Goal: Navigation & Orientation: Find specific page/section

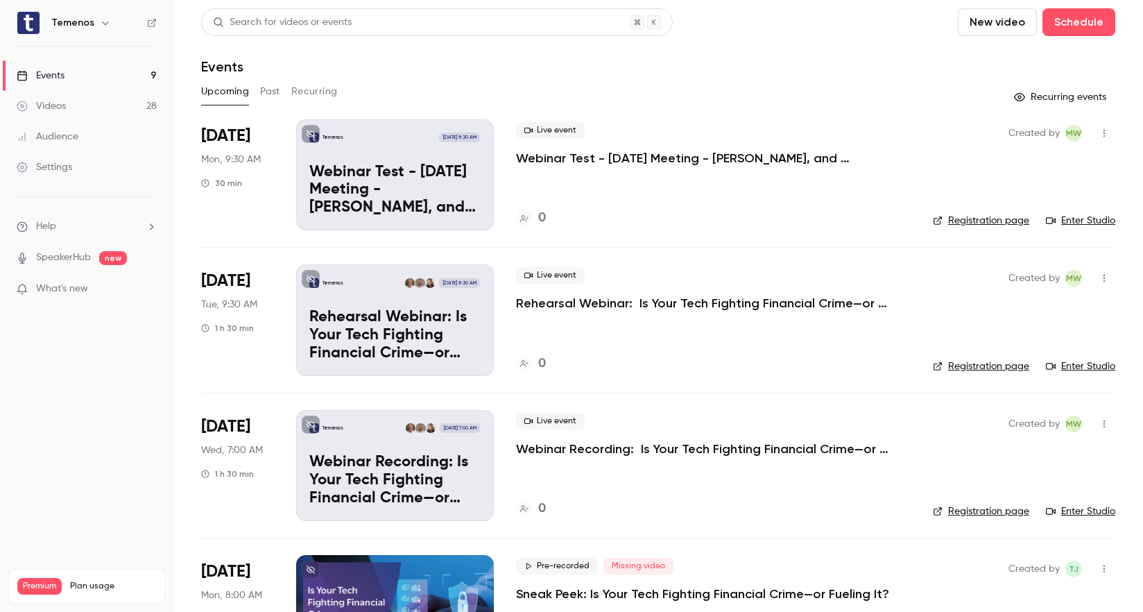
click at [648, 345] on div "Live event Rehearsal Webinar: Is Your Tech Fighting Financial Crime—or Fueling …" at bounding box center [713, 319] width 395 height 111
click at [1079, 363] on link "Enter Studio" at bounding box center [1080, 366] width 69 height 14
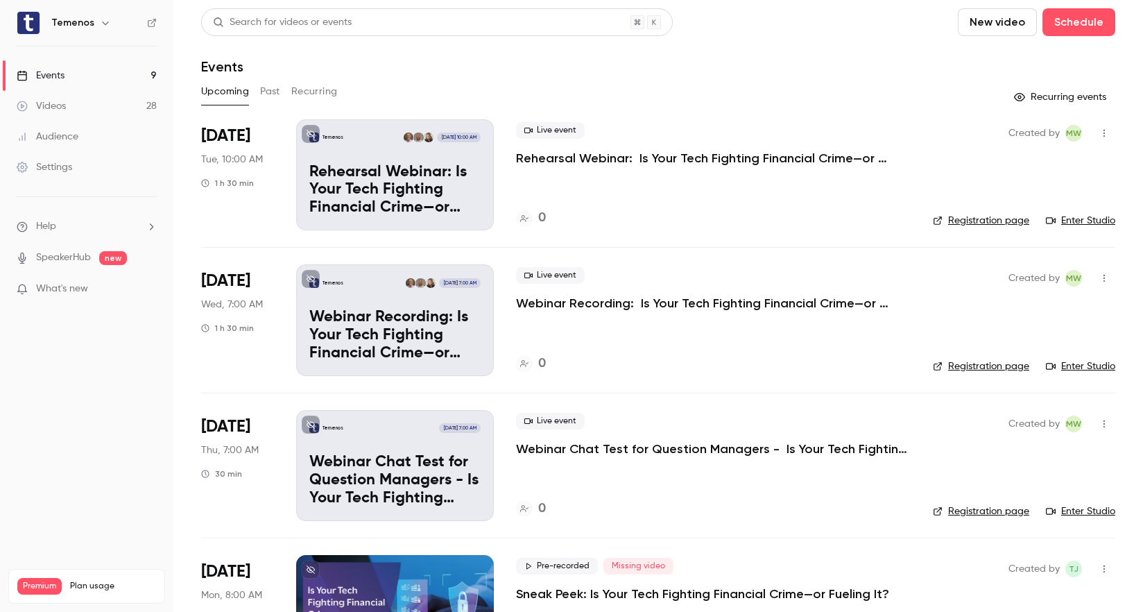
click at [1084, 220] on link "Enter Studio" at bounding box center [1080, 221] width 69 height 14
drag, startPoint x: 1046, startPoint y: 201, endPoint x: 1083, endPoint y: 212, distance: 38.4
click at [1046, 201] on div "Created by MW Registration page Enter Studio" at bounding box center [1024, 174] width 182 height 111
click at [1083, 218] on link "Enter Studio" at bounding box center [1080, 221] width 69 height 14
click at [1098, 217] on link "Enter Studio" at bounding box center [1080, 221] width 69 height 14
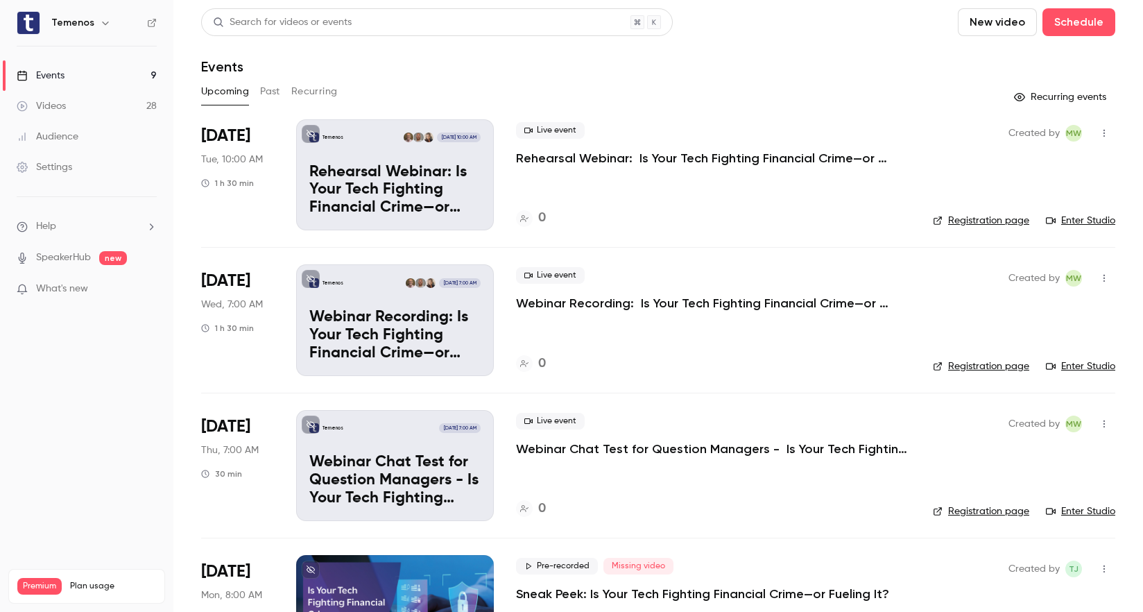
click at [58, 169] on div "Settings" at bounding box center [44, 167] width 55 height 14
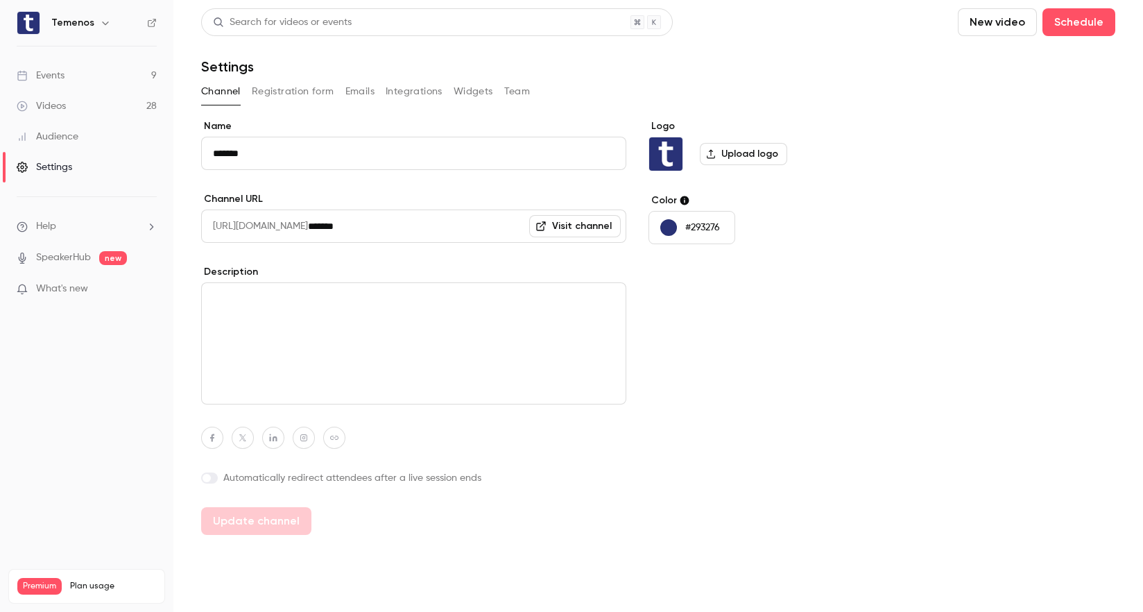
drag, startPoint x: 295, startPoint y: 90, endPoint x: 302, endPoint y: 91, distance: 7.7
click at [295, 90] on button "Registration form" at bounding box center [293, 91] width 83 height 22
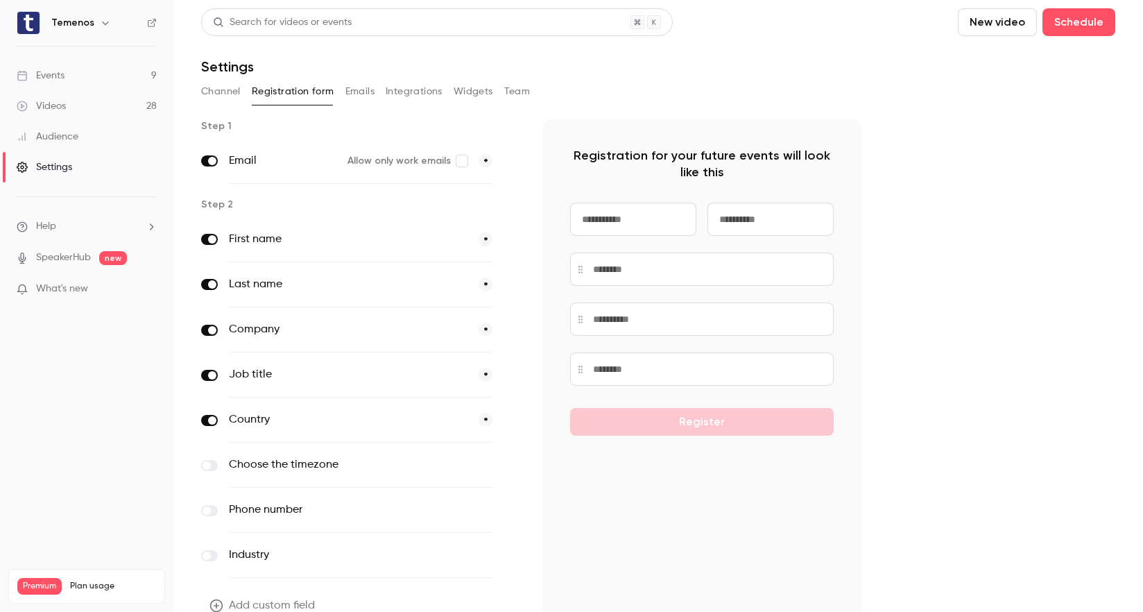
click at [360, 92] on button "Emails" at bounding box center [359, 91] width 29 height 22
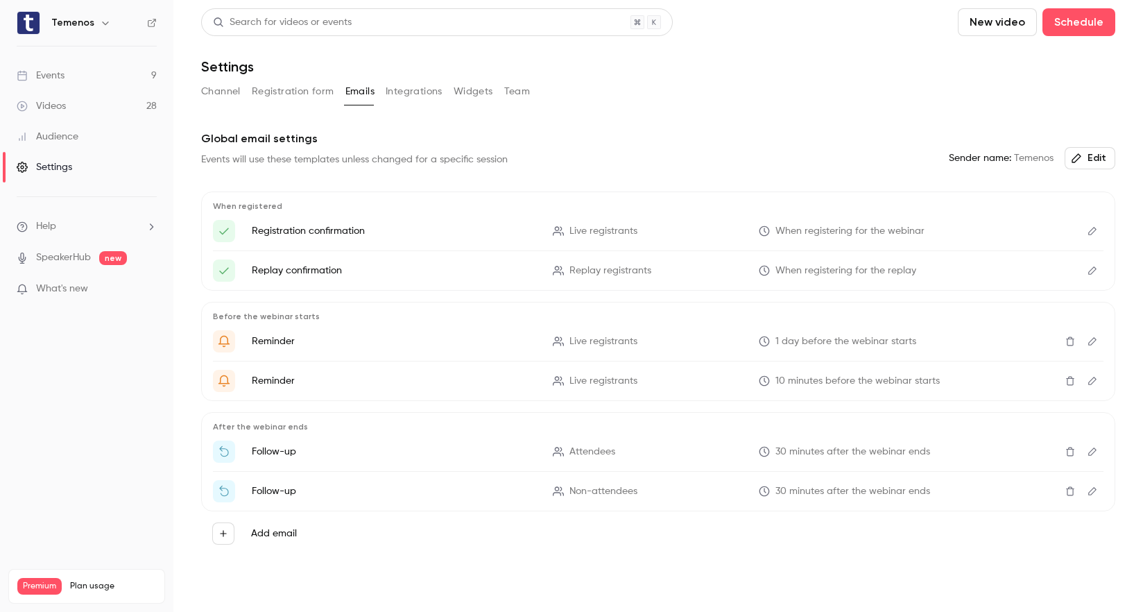
click at [440, 100] on button "Integrations" at bounding box center [414, 91] width 57 height 22
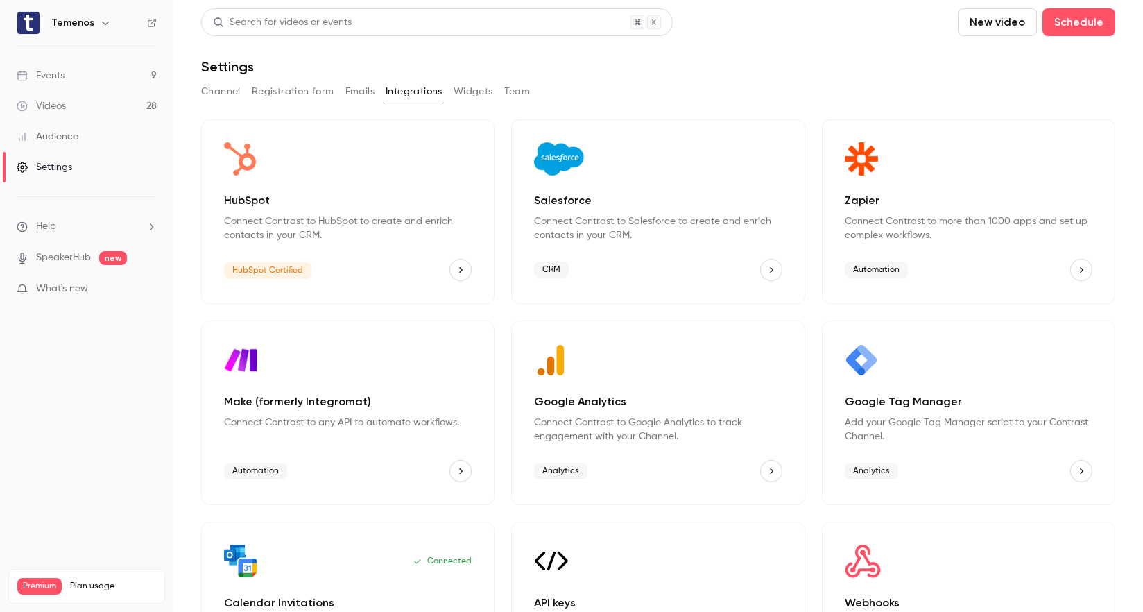
drag, startPoint x: 487, startPoint y: 100, endPoint x: 476, endPoint y: 99, distance: 11.1
click at [487, 100] on button "Widgets" at bounding box center [474, 91] width 40 height 22
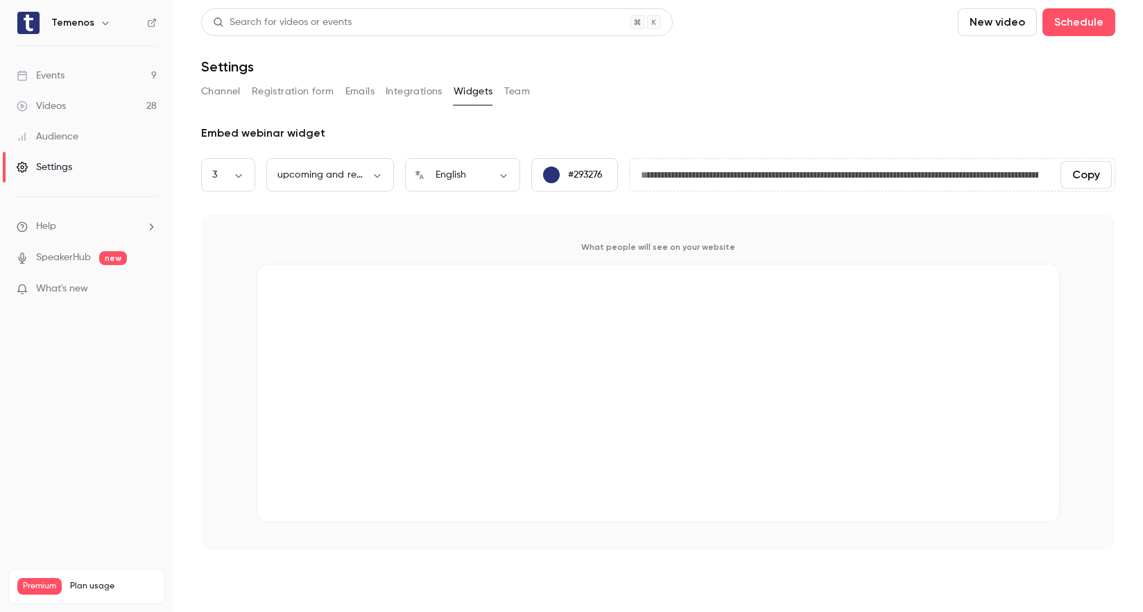
click at [51, 81] on div "Events" at bounding box center [41, 76] width 48 height 14
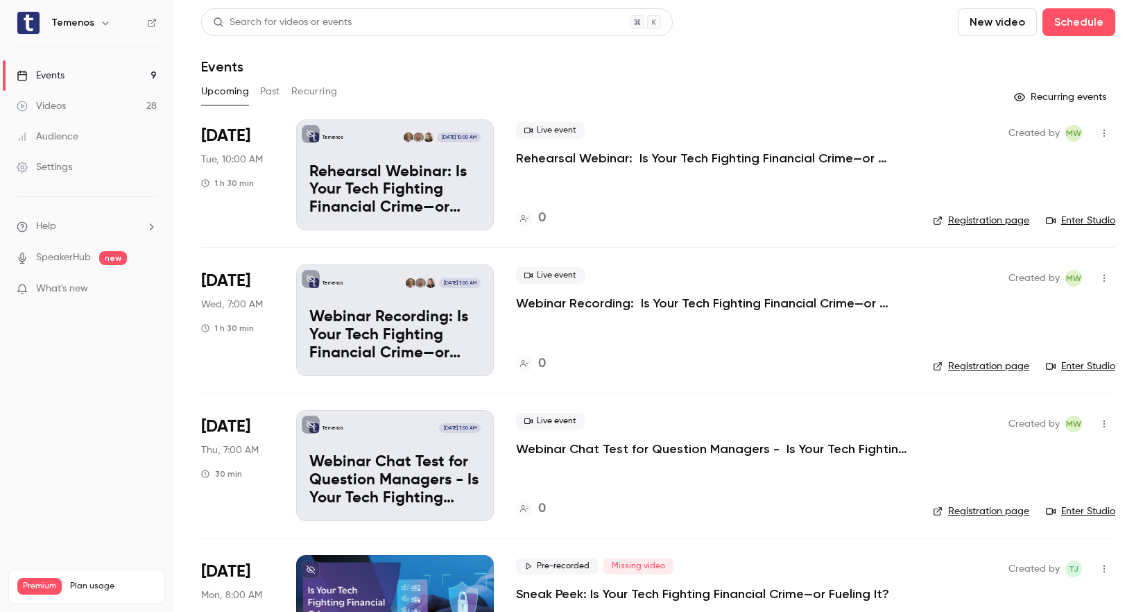
click at [1066, 218] on link "Enter Studio" at bounding box center [1080, 221] width 69 height 14
